Goal: Use online tool/utility: Utilize a website feature to perform a specific function

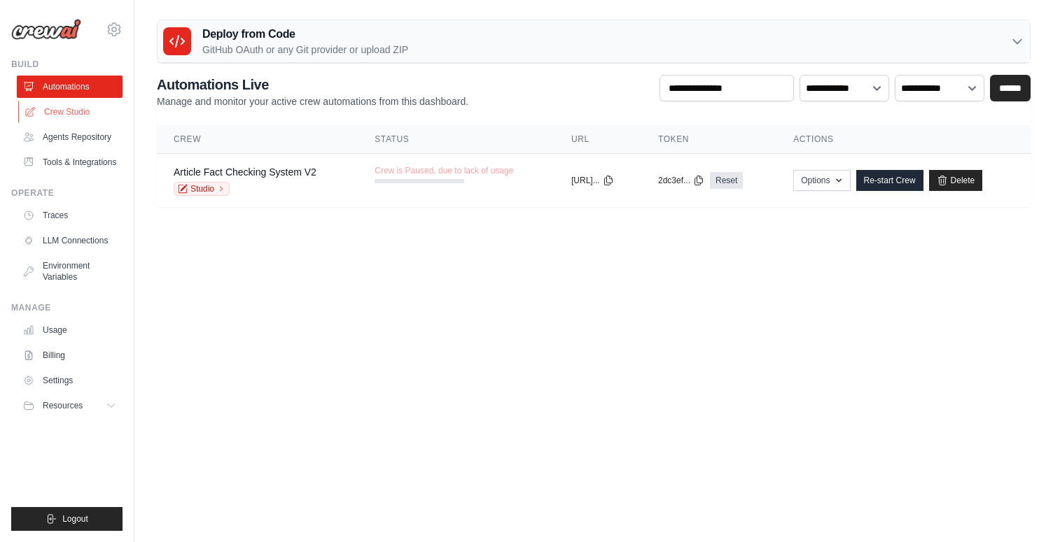
click at [113, 113] on link "Crew Studio" at bounding box center [71, 112] width 106 height 22
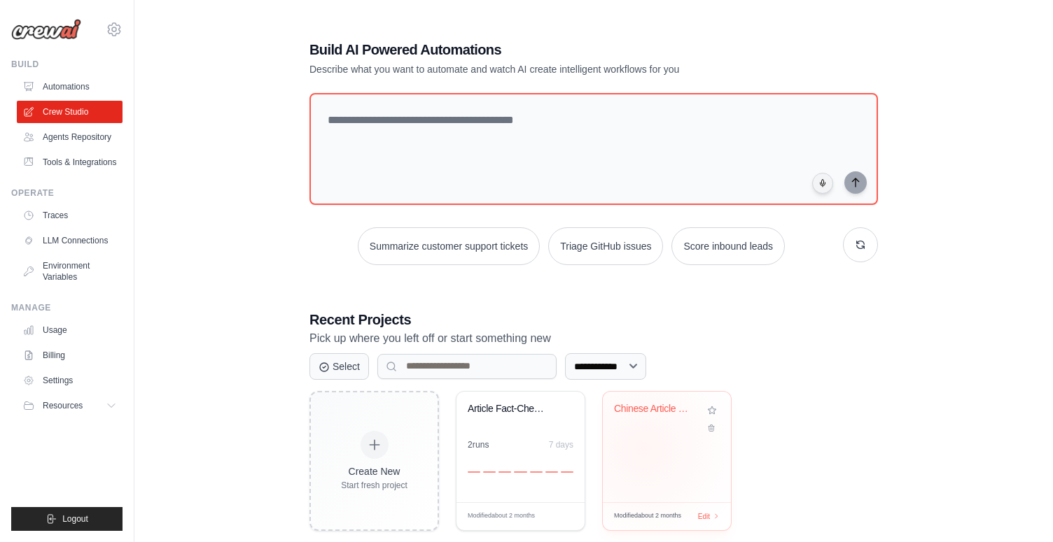
click at [643, 449] on div "Chinese Article Fact Checker" at bounding box center [667, 447] width 128 height 111
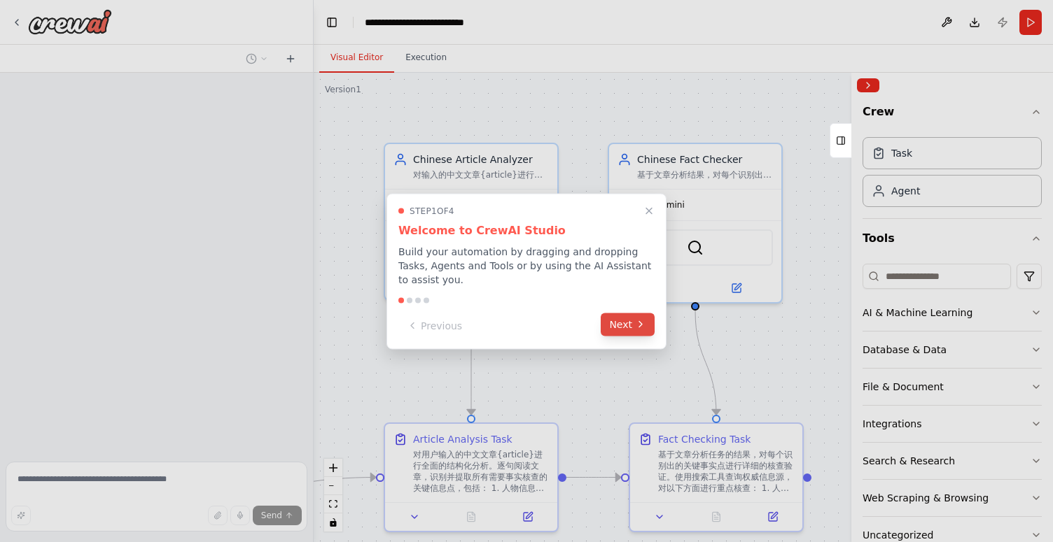
click at [638, 328] on icon at bounding box center [640, 324] width 11 height 11
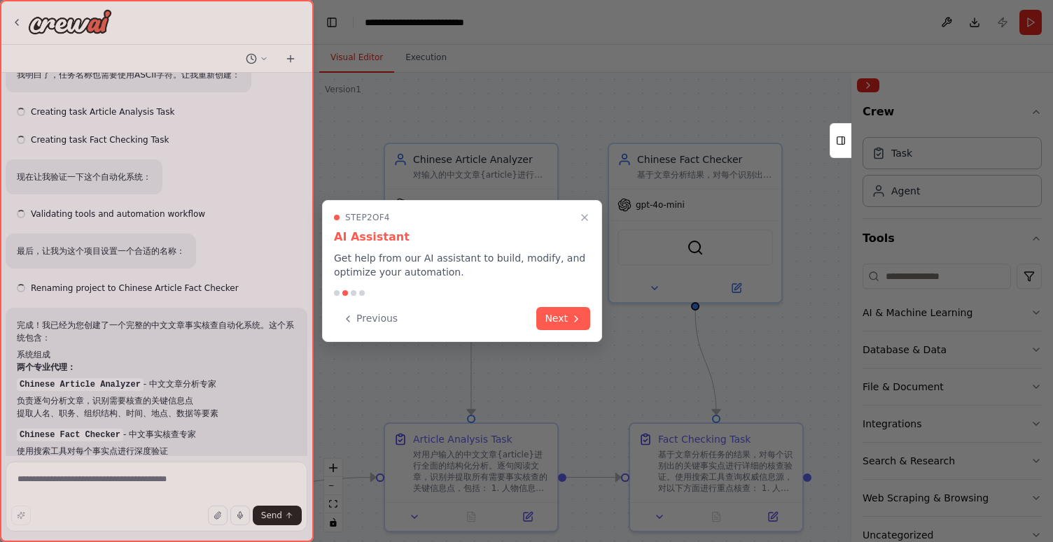
click at [573, 332] on div "Step 2 of 4 AI Assistant Get help from our AI assistant to build, modify, and o…" at bounding box center [462, 271] width 280 height 142
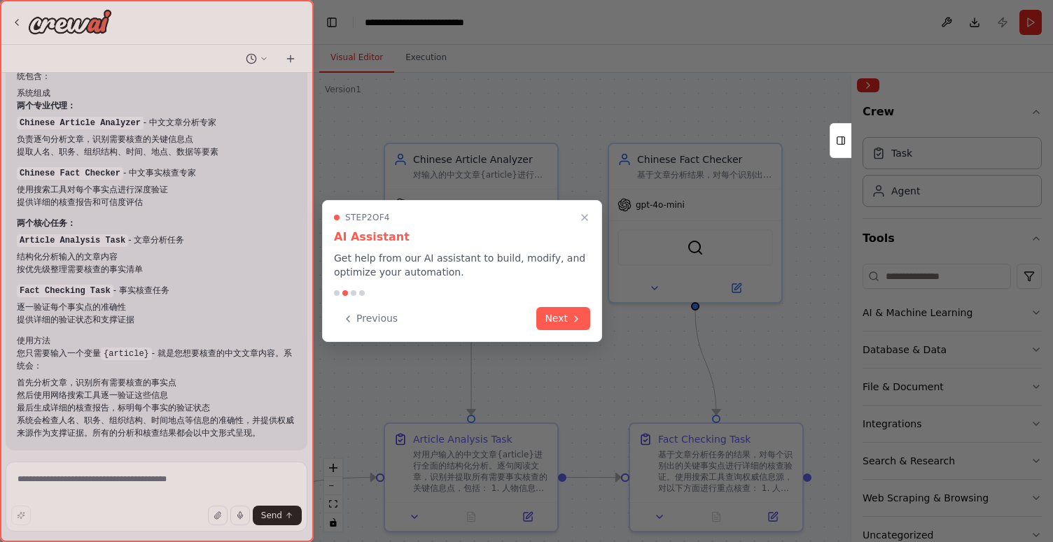
scroll to position [764, 0]
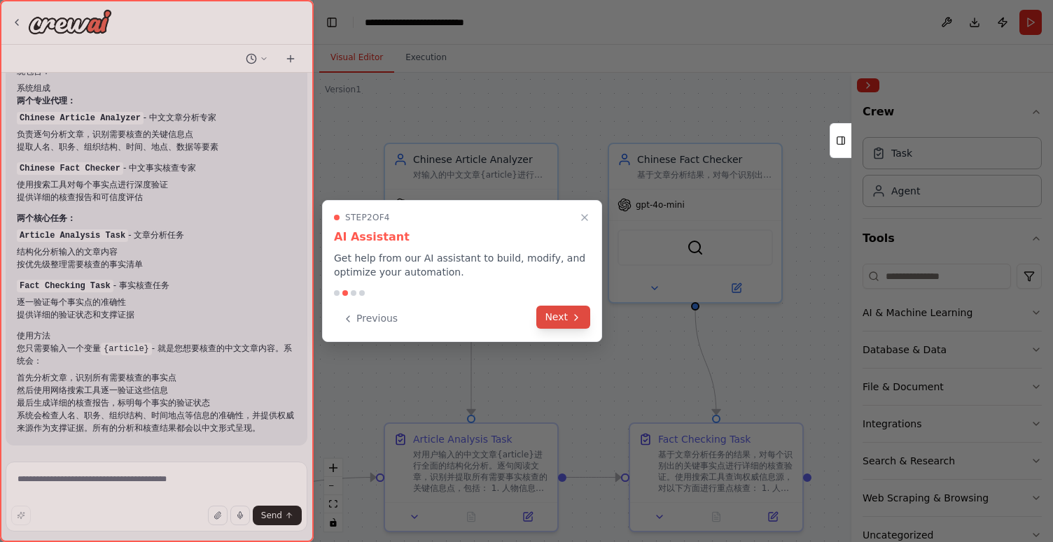
click at [571, 324] on button "Next" at bounding box center [563, 317] width 54 height 23
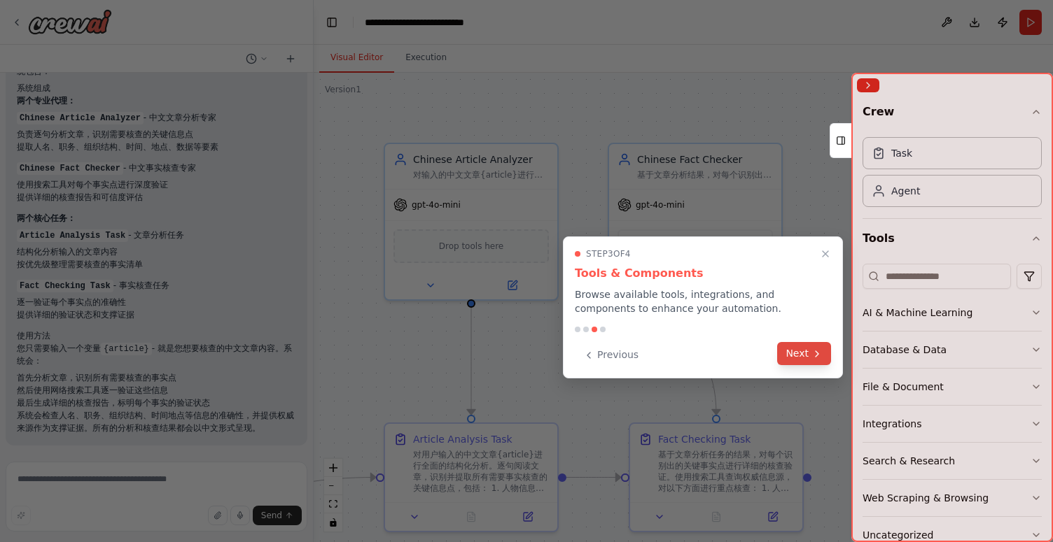
click at [794, 356] on button "Next" at bounding box center [804, 353] width 54 height 23
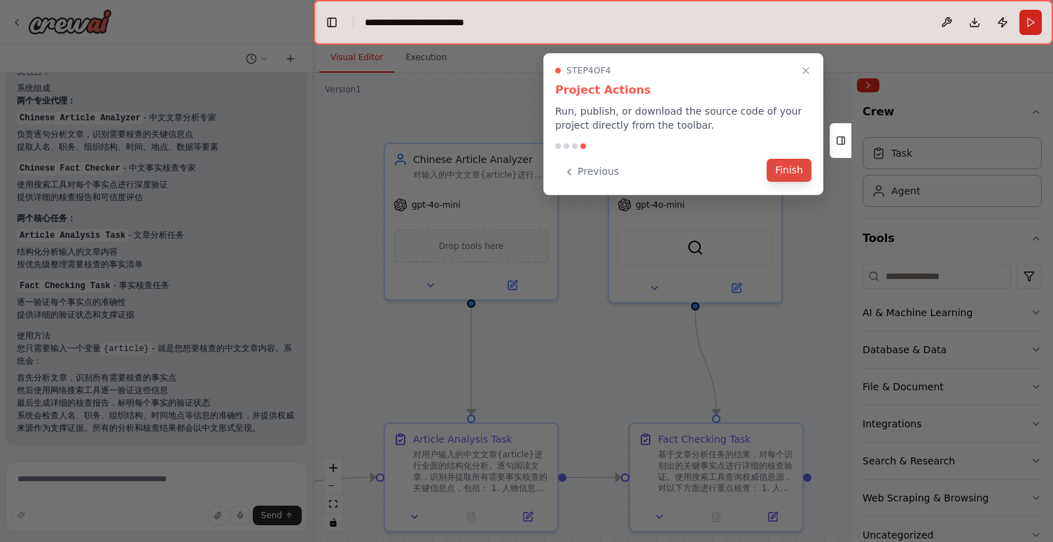
click at [799, 174] on button "Finish" at bounding box center [788, 170] width 45 height 23
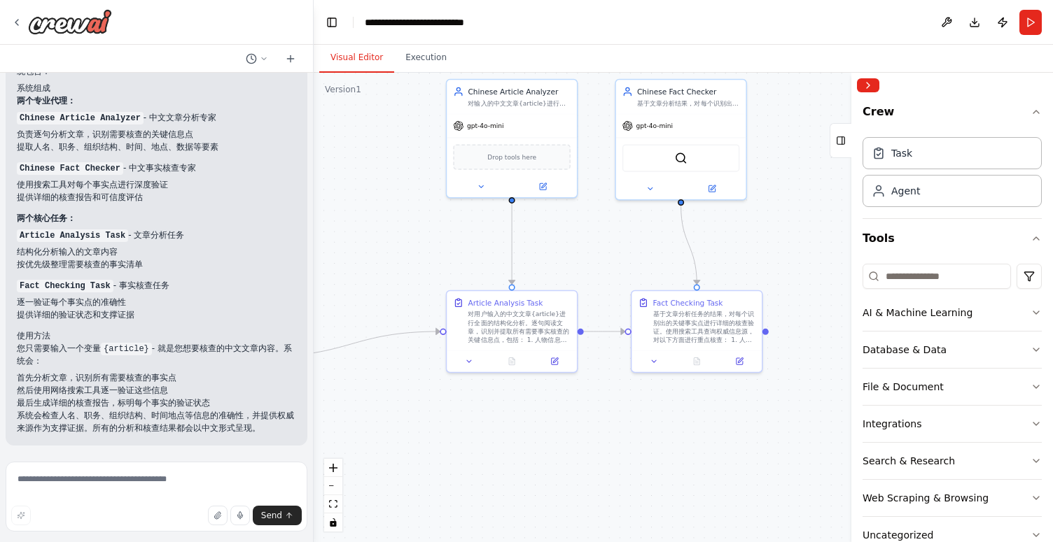
drag, startPoint x: 534, startPoint y: 391, endPoint x: 565, endPoint y: 253, distance: 140.6
click at [565, 253] on div ".deletable-edge-delete-btn { width: 20px; height: 20px; border: 0px solid #ffff…" at bounding box center [683, 308] width 739 height 470
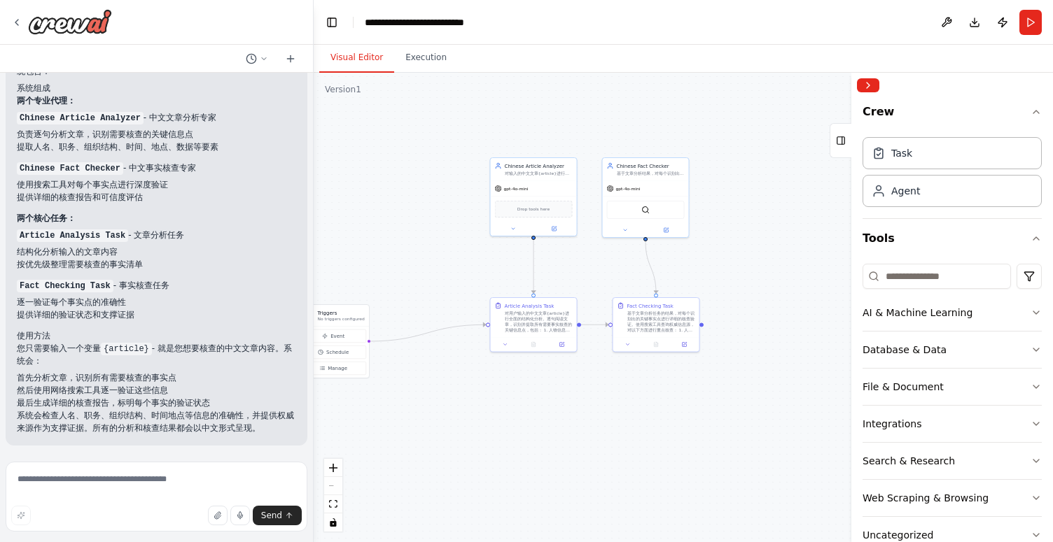
drag, startPoint x: 439, startPoint y: 253, endPoint x: 439, endPoint y: 281, distance: 28.7
click at [439, 281] on div ".deletable-edge-delete-btn { width: 20px; height: 20px; border: 0px solid #ffff…" at bounding box center [683, 308] width 739 height 470
click at [577, 327] on div ".deletable-edge-delete-btn { width: 20px; height: 20px; border: 0px solid #ffff…" at bounding box center [683, 308] width 739 height 470
click at [545, 324] on div "对用户输入的中文文章{article}进行全面的结构化分析。逐句阅读文章，识别并提取所有需要事实核查的关键信息点，包括： 1. 人物信息：姓名、职务、头衔、所…" at bounding box center [539, 321] width 68 height 22
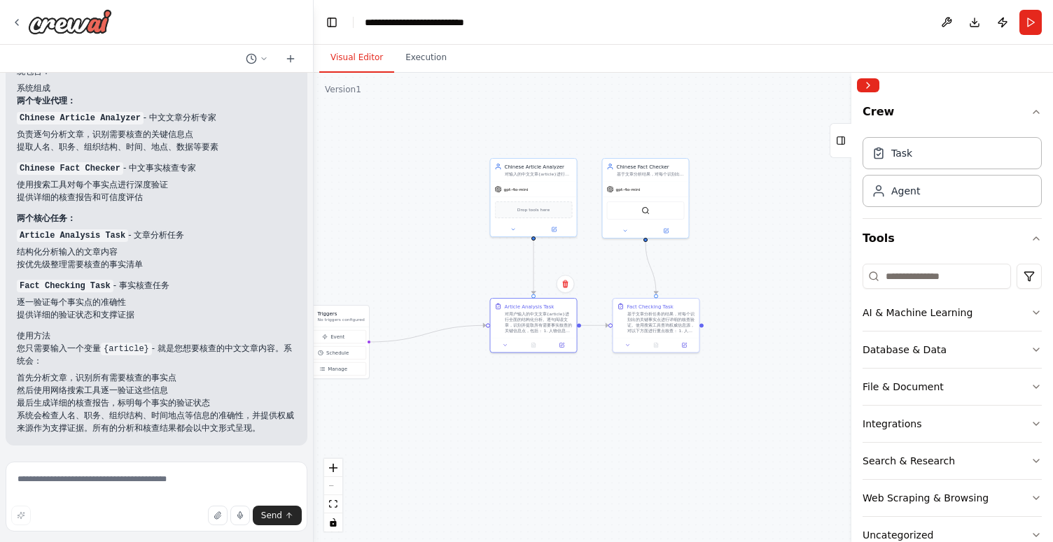
click at [579, 326] on div at bounding box center [579, 325] width 4 height 4
click at [579, 326] on div ".deletable-edge-delete-btn { width: 20px; height: 20px; border: 0px solid #ffff…" at bounding box center [683, 308] width 739 height 470
click at [508, 216] on div "Drop tools here" at bounding box center [534, 208] width 78 height 17
click at [510, 227] on icon at bounding box center [513, 228] width 6 height 6
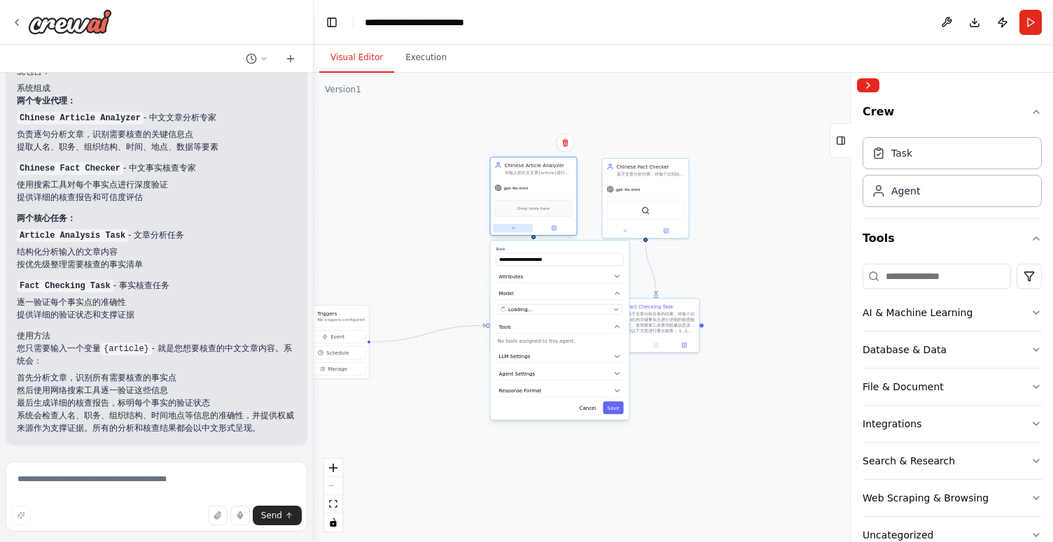
click at [510, 227] on icon at bounding box center [513, 228] width 6 height 6
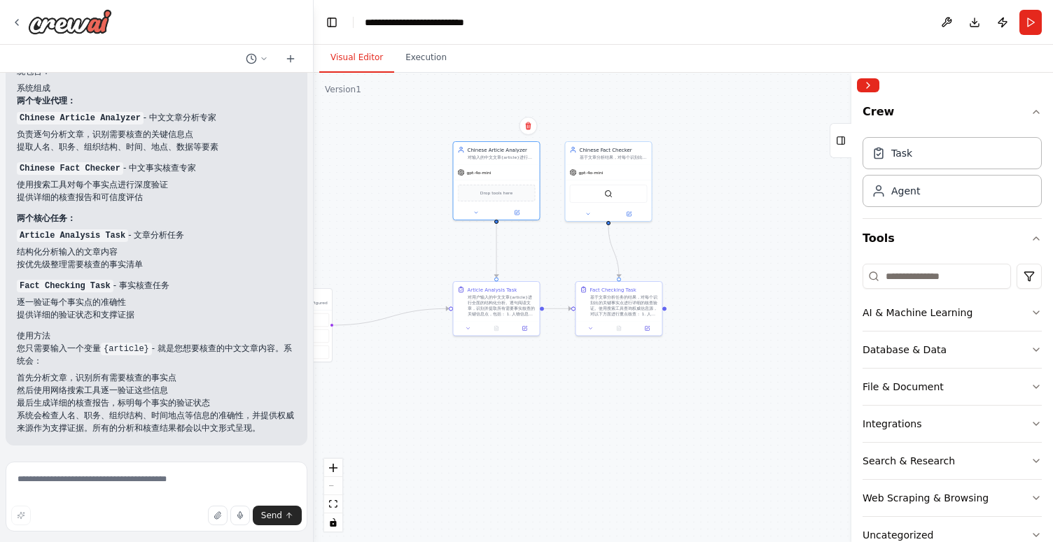
drag, startPoint x: 450, startPoint y: 272, endPoint x: 412, endPoint y: 255, distance: 41.4
click at [412, 255] on div ".deletable-edge-delete-btn { width: 20px; height: 20px; border: 0px solid #ffff…" at bounding box center [683, 308] width 739 height 470
drag, startPoint x: 500, startPoint y: 415, endPoint x: 479, endPoint y: 416, distance: 20.3
click at [479, 416] on div ".deletable-edge-delete-btn { width: 20px; height: 20px; border: 0px solid #ffff…" at bounding box center [683, 308] width 739 height 470
